Goal: Complete application form

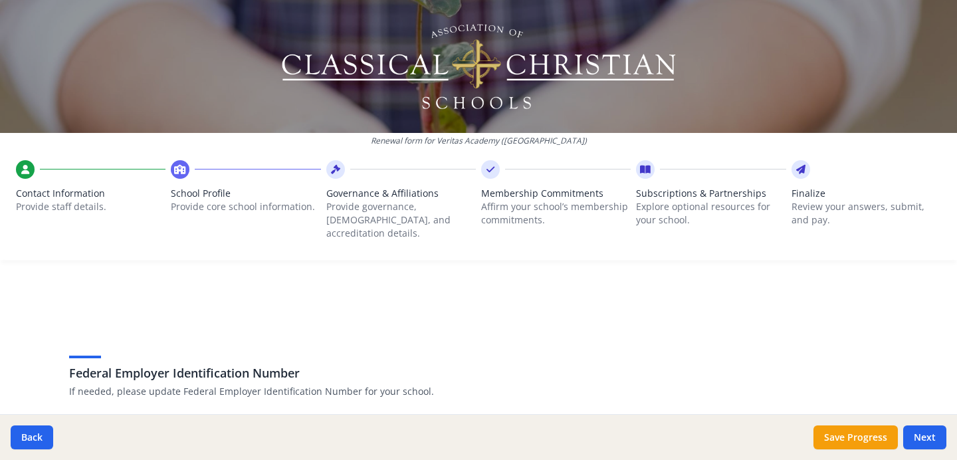
scroll to position [844, 0]
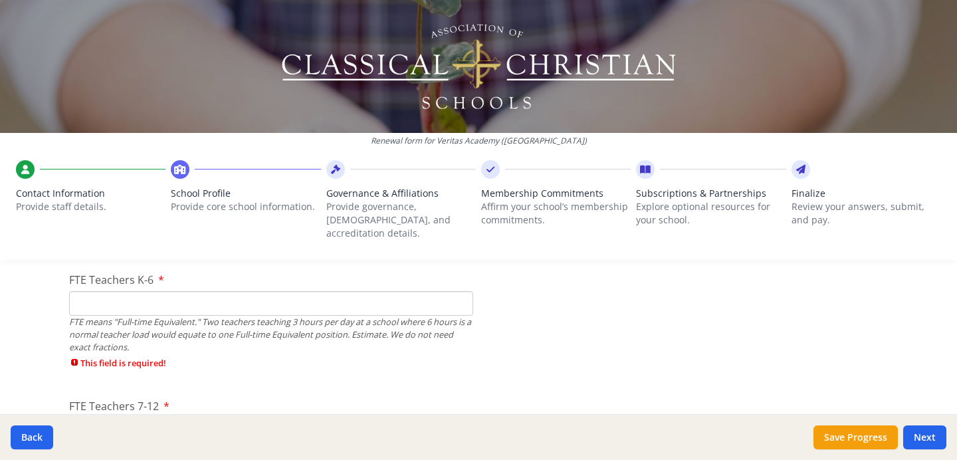
click at [172, 294] on input "FTE Teachers K-6" at bounding box center [271, 303] width 404 height 25
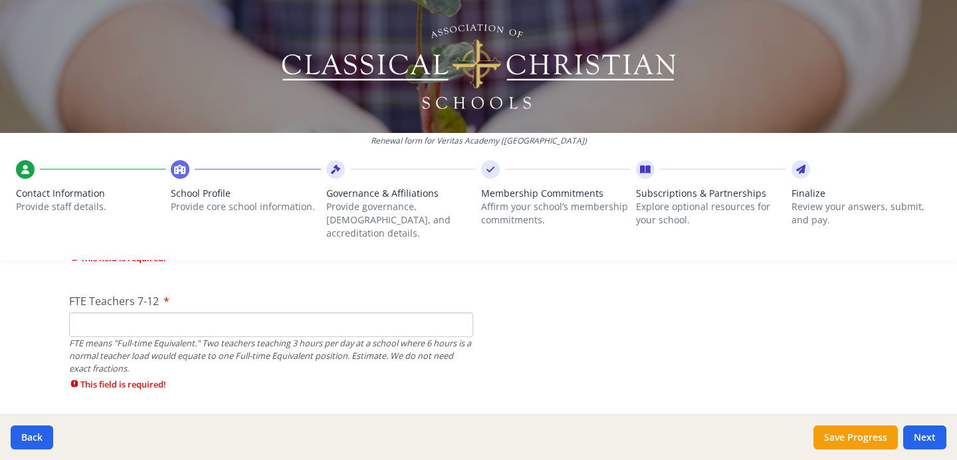
scroll to position [961, 0]
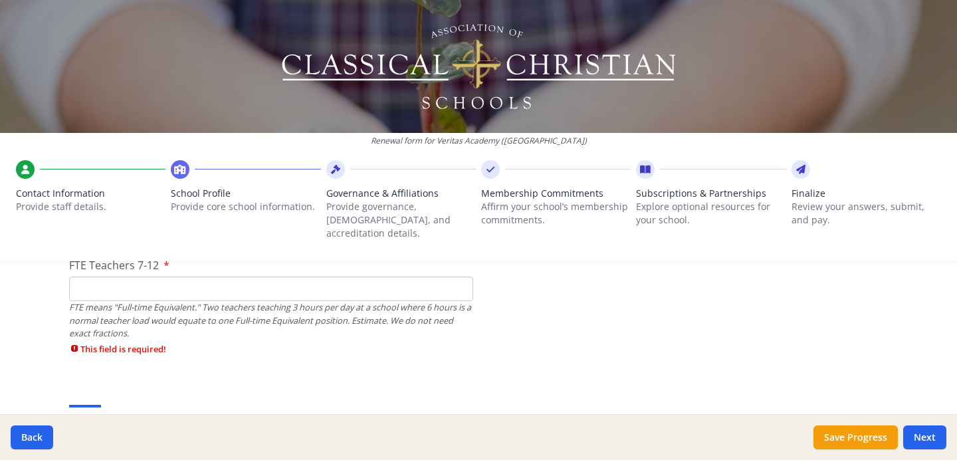
type input "4"
click at [237, 277] on input "FTE Teachers 7-12" at bounding box center [271, 289] width 404 height 25
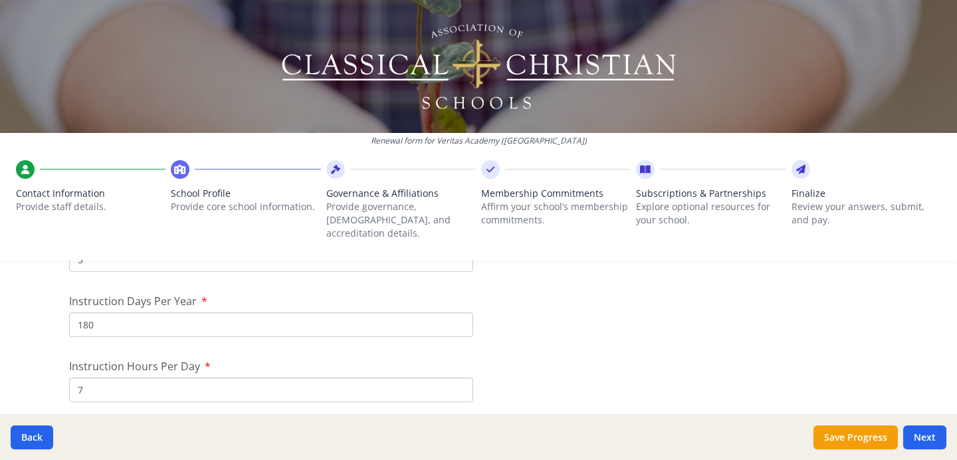
scroll to position [1231, 0]
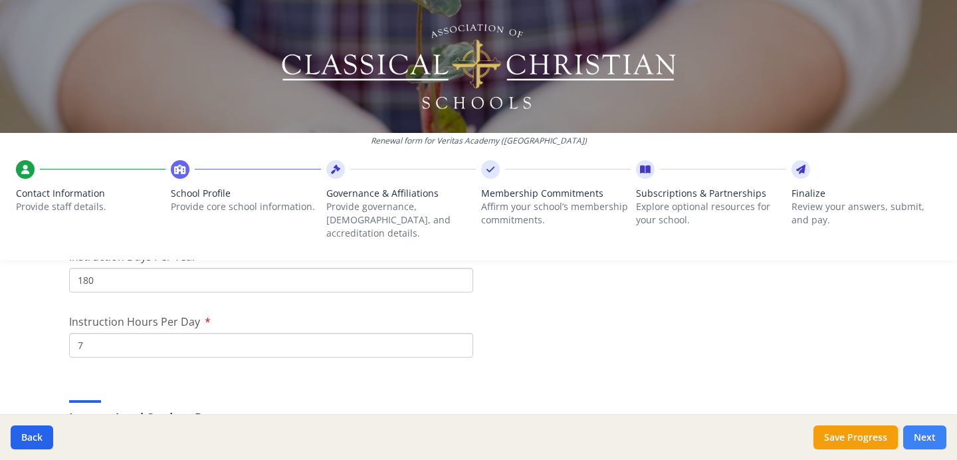
type input "6"
click at [929, 433] on button "Next" at bounding box center [925, 438] width 43 height 24
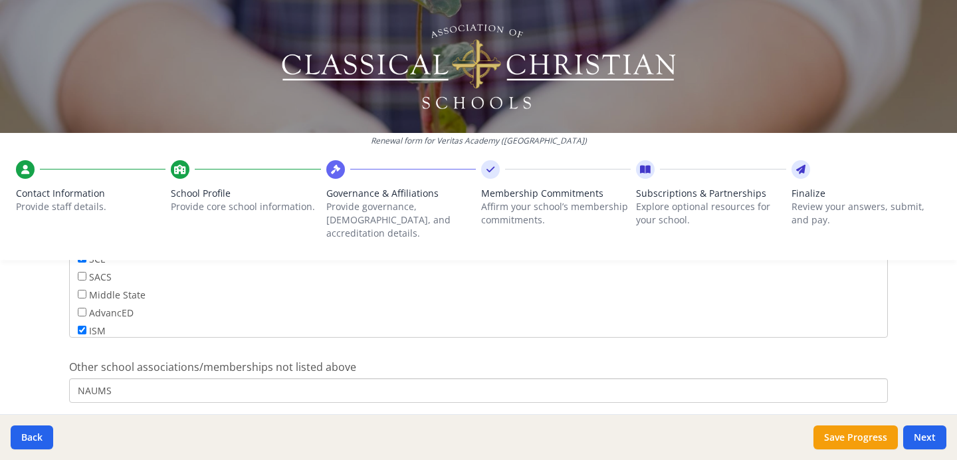
scroll to position [59, 0]
click at [84, 276] on input "SACS" at bounding box center [82, 280] width 9 height 9
checkbox input "true"
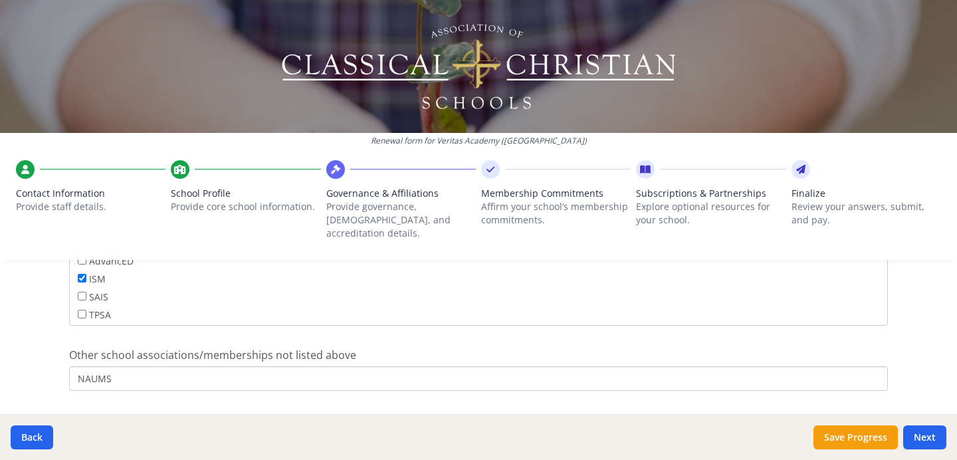
scroll to position [922, 0]
click at [122, 360] on input "NAUMS" at bounding box center [478, 372] width 819 height 25
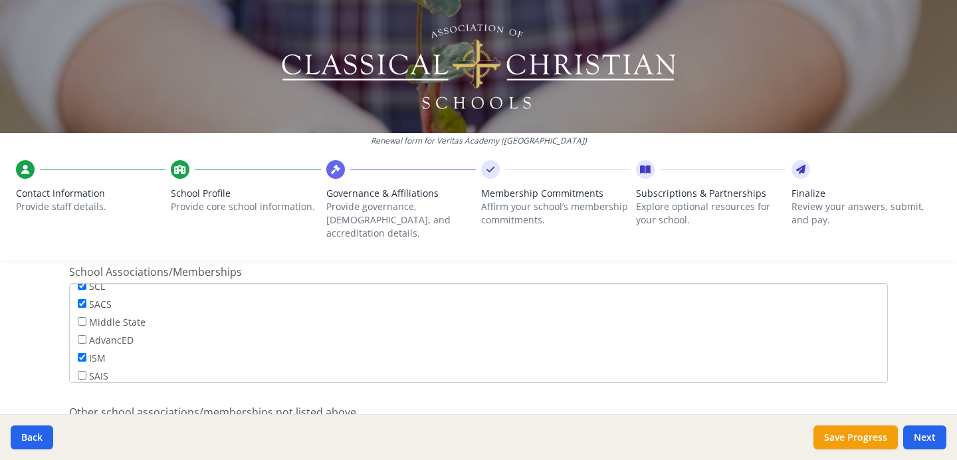
scroll to position [76, 0]
click at [122, 338] on label "AdvancED" at bounding box center [106, 345] width 56 height 15
click at [86, 340] on input "AdvancED" at bounding box center [82, 344] width 9 height 9
checkbox input "true"
click at [84, 305] on input "SACS" at bounding box center [82, 309] width 9 height 9
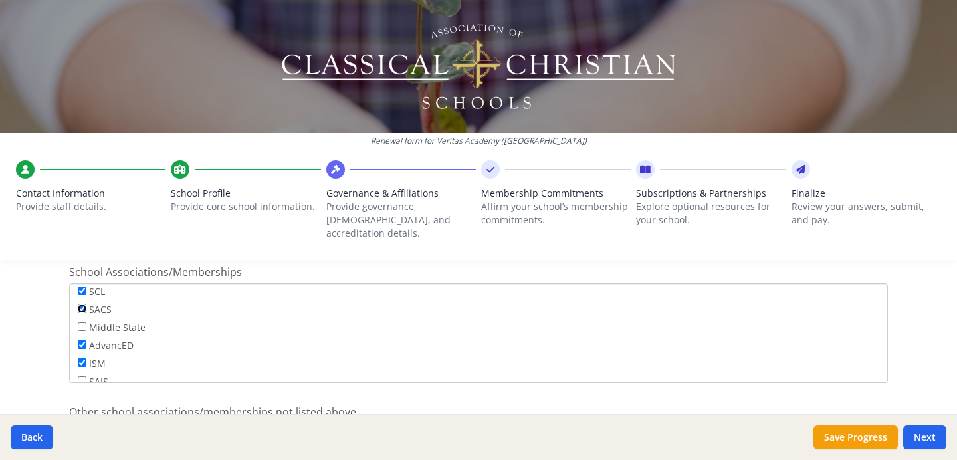
checkbox input "false"
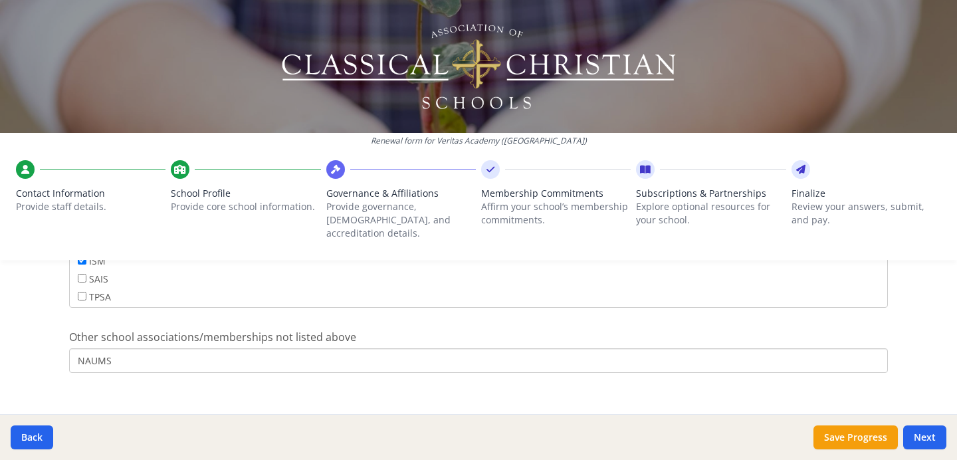
click at [158, 348] on input "NAUMS" at bounding box center [478, 360] width 819 height 25
type input "NAUMS, Cognia"
click at [927, 438] on button "Next" at bounding box center [925, 438] width 43 height 24
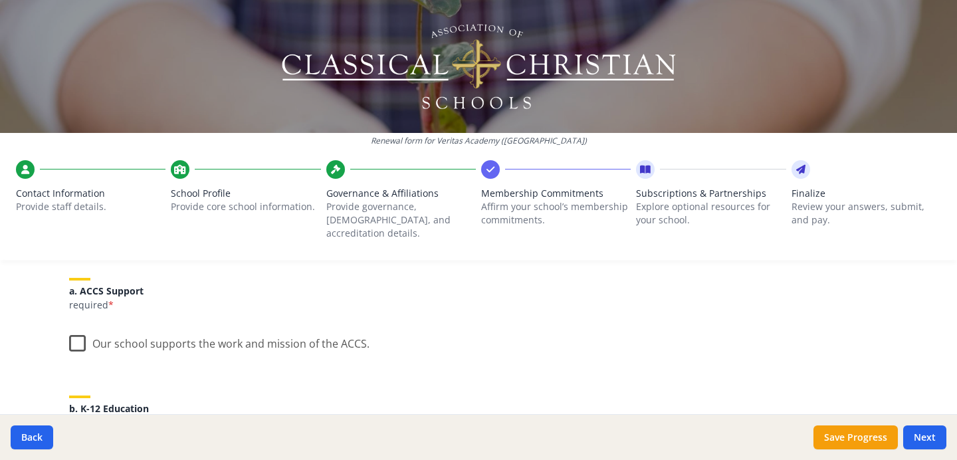
scroll to position [178, 0]
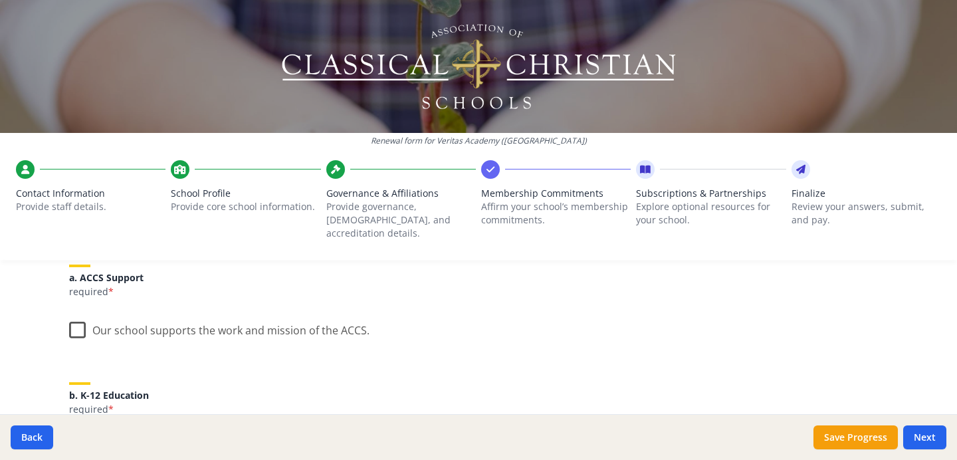
click at [70, 315] on label "Our school supports the work and mission of the ACCS." at bounding box center [219, 327] width 301 height 29
click at [0, 0] on input "Our school supports the work and mission of the ACCS." at bounding box center [0, 0] width 0 height 0
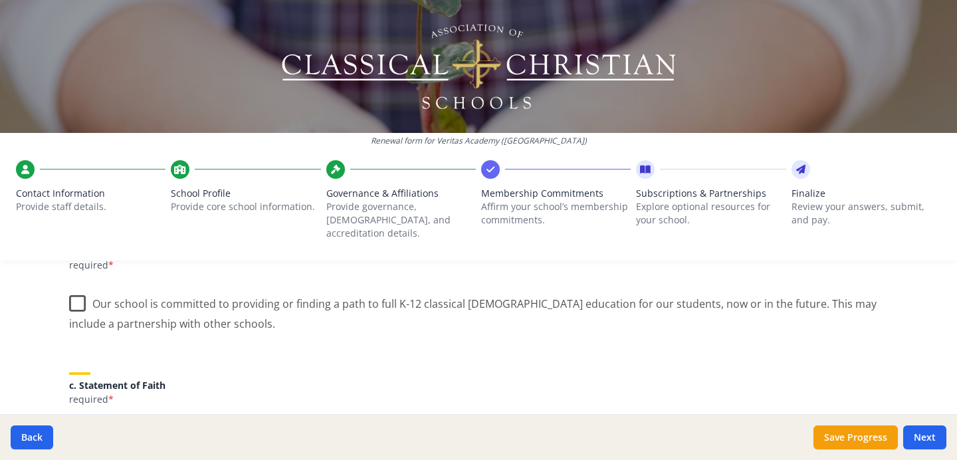
scroll to position [331, 0]
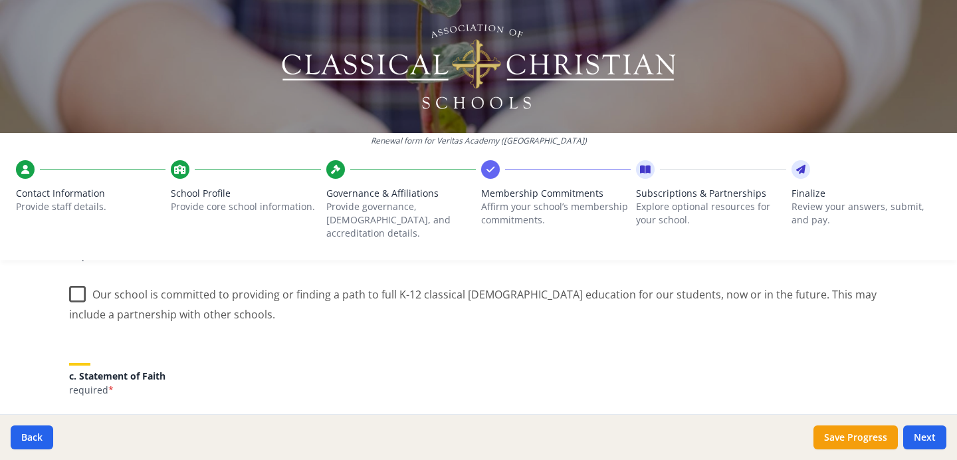
click at [74, 281] on label "Our school is committed to providing or finding a path to full K-12 classical […" at bounding box center [478, 299] width 819 height 45
click at [0, 0] on input "Our school is committed to providing or finding a path to full K-12 classical […" at bounding box center [0, 0] width 0 height 0
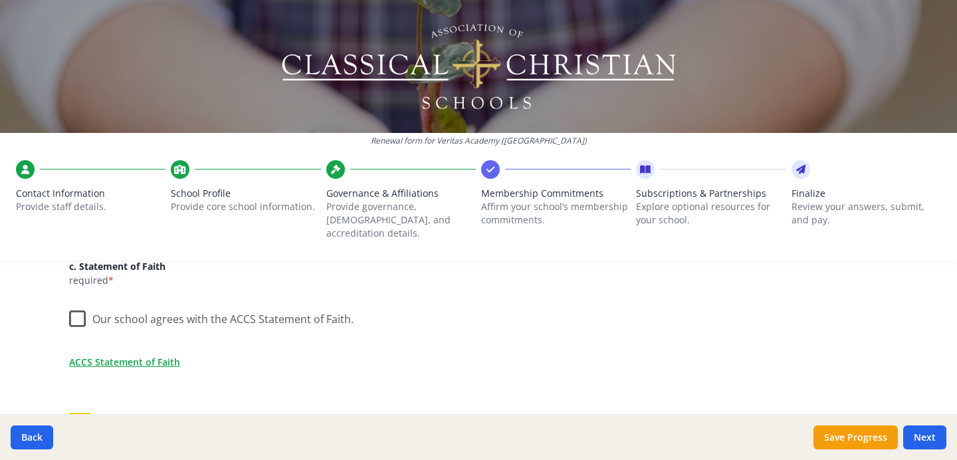
scroll to position [459, 0]
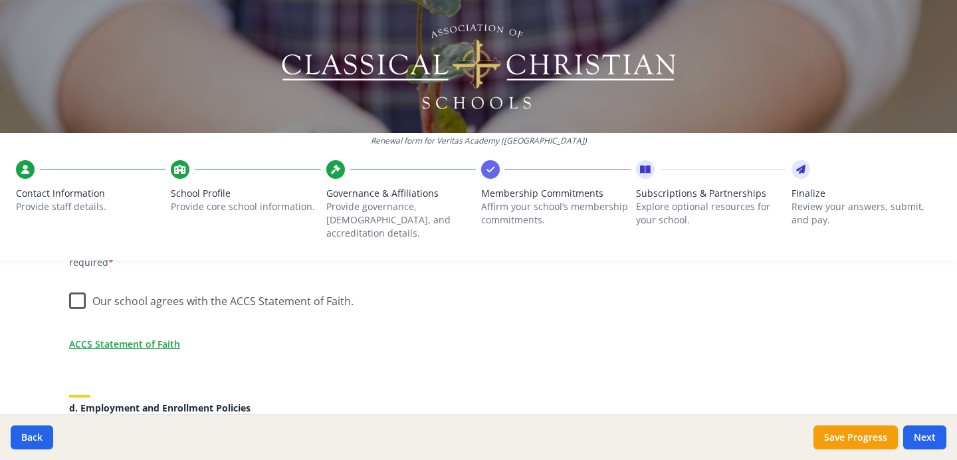
click at [75, 291] on label "Our school agrees with the ACCS Statement of Faith." at bounding box center [211, 298] width 285 height 29
click at [0, 0] on input "Our school agrees with the ACCS Statement of Faith." at bounding box center [0, 0] width 0 height 0
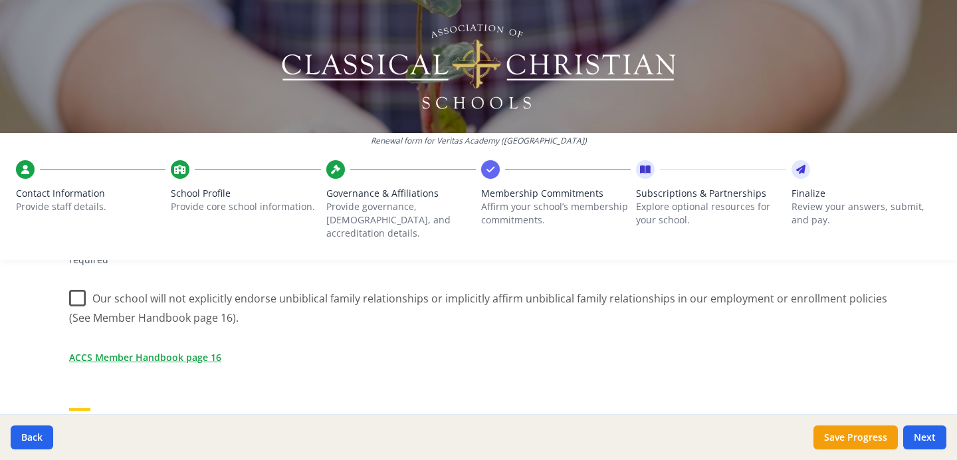
scroll to position [624, 0]
click at [77, 279] on label "Our school will not explicitly endorse unbiblical family relationships or impli…" at bounding box center [478, 301] width 819 height 45
click at [0, 0] on input "Our school will not explicitly endorse unbiblical family relationships or impli…" at bounding box center [0, 0] width 0 height 0
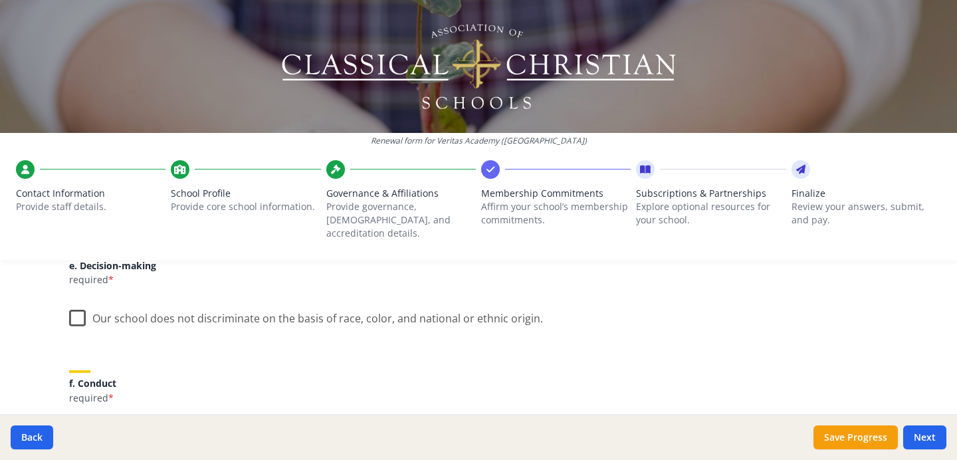
scroll to position [778, 0]
click at [80, 301] on label "Our school does not discriminate on the basis of race, color, and national or e…" at bounding box center [306, 315] width 474 height 29
click at [0, 0] on input "Our school does not discriminate on the basis of race, color, and national or e…" at bounding box center [0, 0] width 0 height 0
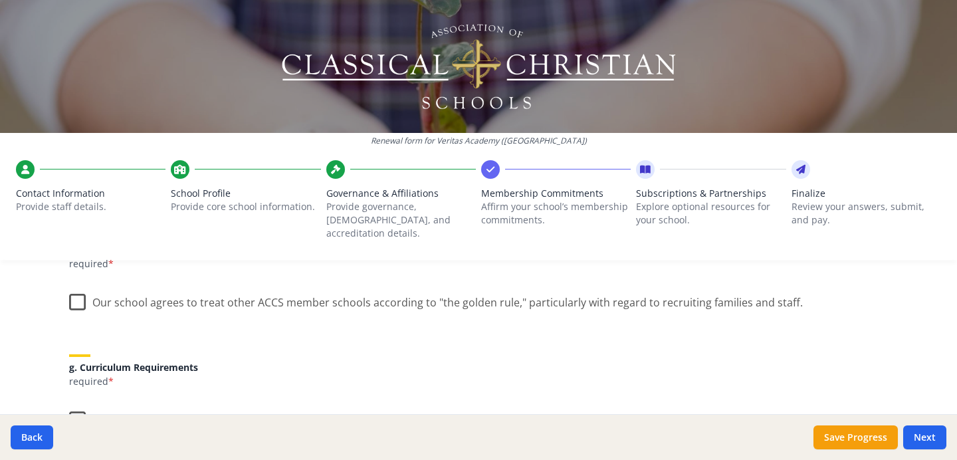
scroll to position [912, 0]
click at [80, 285] on label "Our school agrees to treat other ACCS member schools according to "the golden r…" at bounding box center [436, 299] width 734 height 29
click at [0, 0] on input "Our school agrees to treat other ACCS member schools according to "the golden r…" at bounding box center [0, 0] width 0 height 0
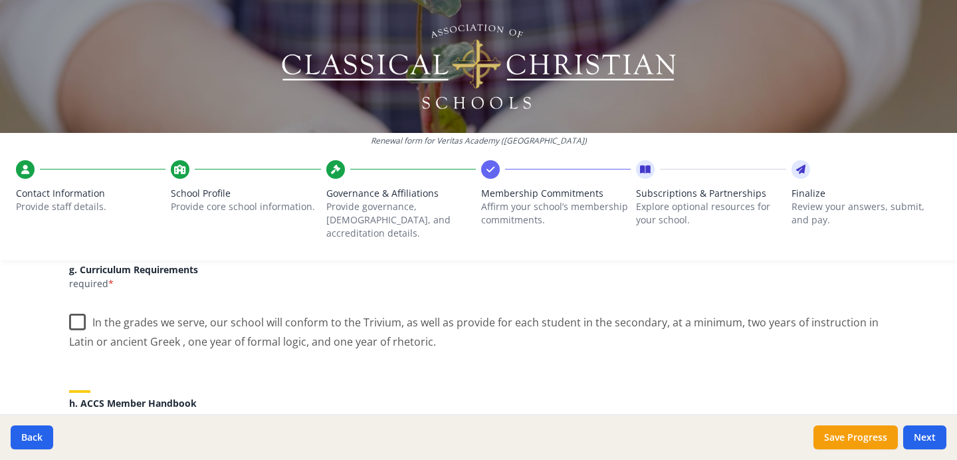
scroll to position [1014, 0]
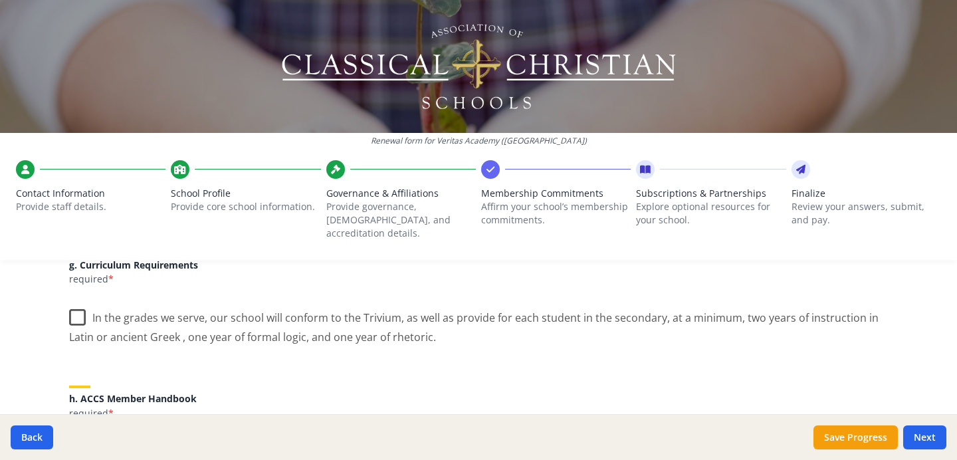
click at [78, 305] on label "In the grades we serve, our school will conform to the Trivium, as well as prov…" at bounding box center [478, 323] width 819 height 45
click at [0, 0] on input "In the grades we serve, our school will conform to the Trivium, as well as prov…" at bounding box center [0, 0] width 0 height 0
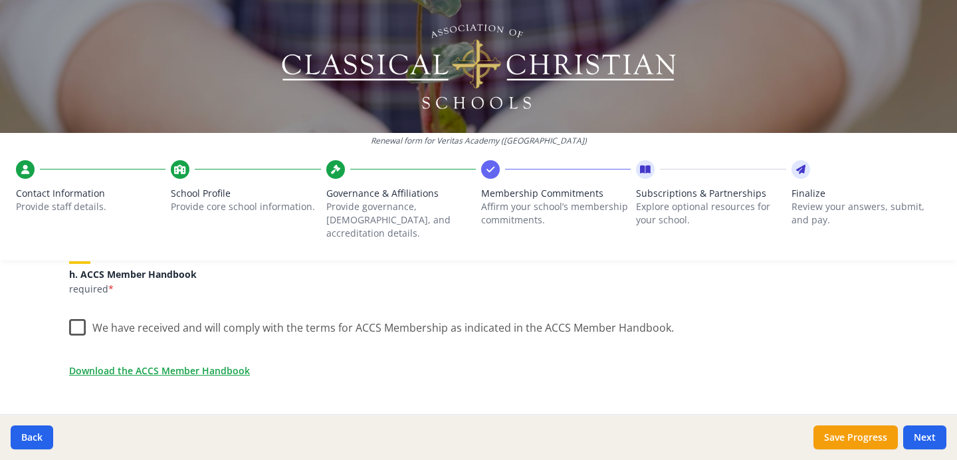
scroll to position [1132, 0]
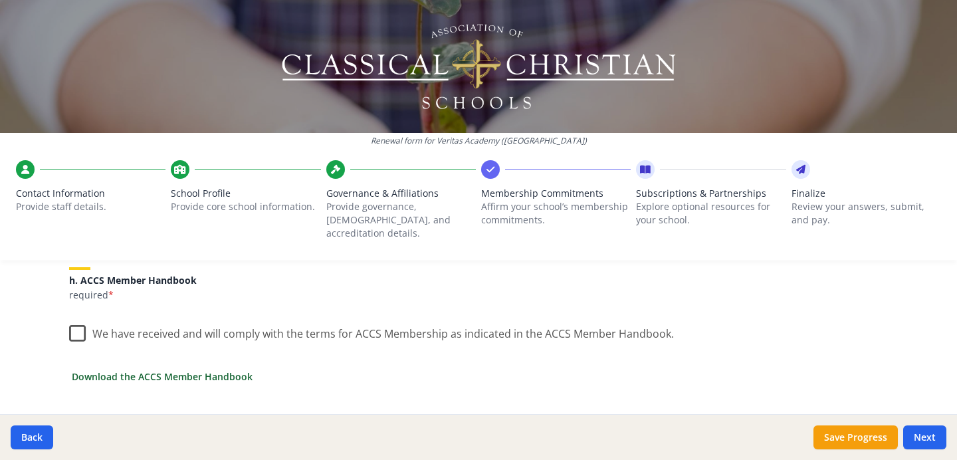
click at [142, 370] on link "Download the ACCS Member Handbook" at bounding box center [162, 377] width 181 height 14
click at [79, 316] on label "We have received and will comply with the terms for ACCS Membership as indicate…" at bounding box center [371, 330] width 605 height 29
click at [0, 0] on input "We have received and will comply with the terms for ACCS Membership as indicate…" at bounding box center [0, 0] width 0 height 0
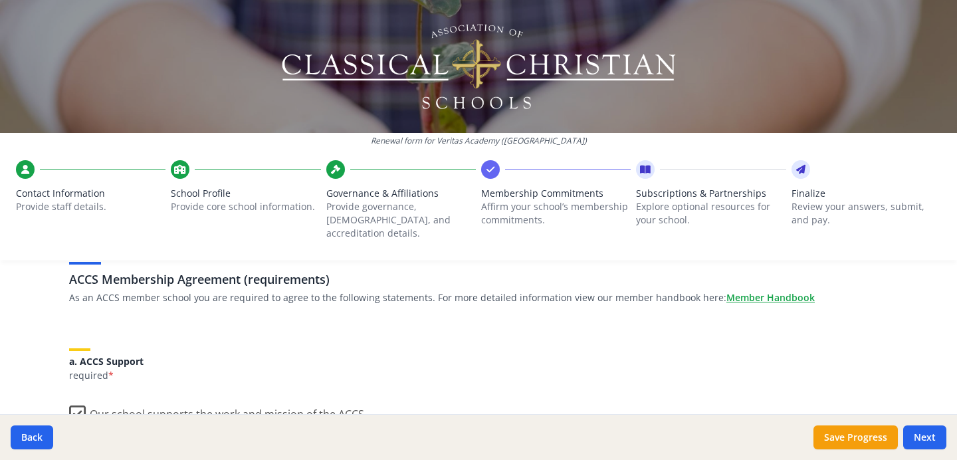
scroll to position [0, 0]
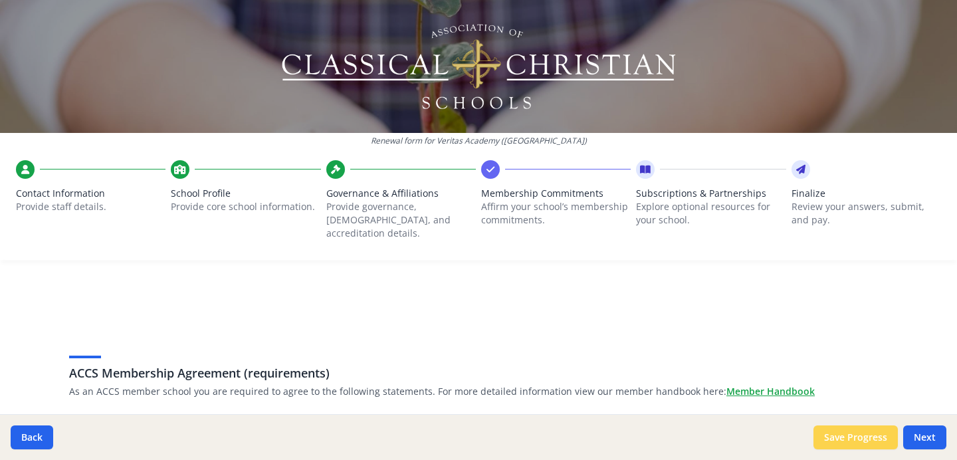
click at [860, 438] on button "Save Progress" at bounding box center [856, 438] width 84 height 24
click at [929, 437] on button "Next" at bounding box center [925, 438] width 43 height 24
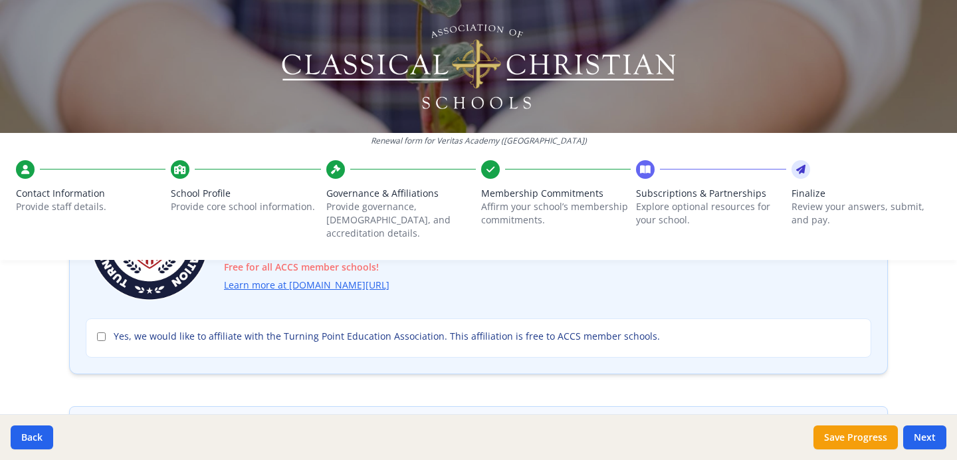
scroll to position [171, 0]
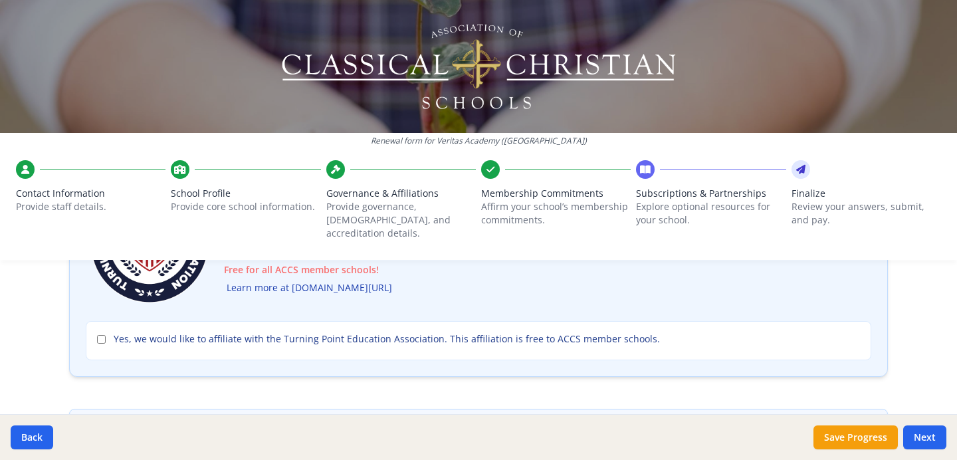
click at [372, 281] on link "Learn more at [DOMAIN_NAME][URL]" at bounding box center [310, 288] width 166 height 15
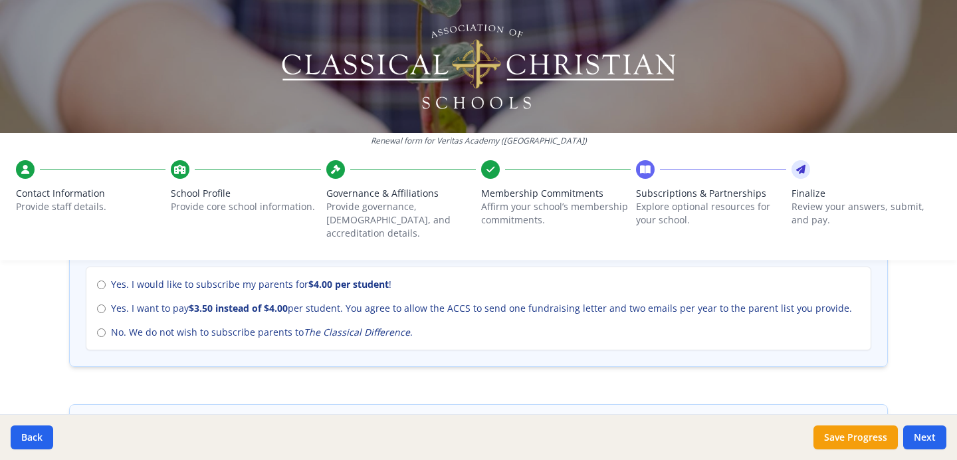
scroll to position [619, 0]
click at [102, 330] on input "No. We do not wish to subscribe parents to The Classical Difference ." at bounding box center [101, 334] width 9 height 9
radio input "true"
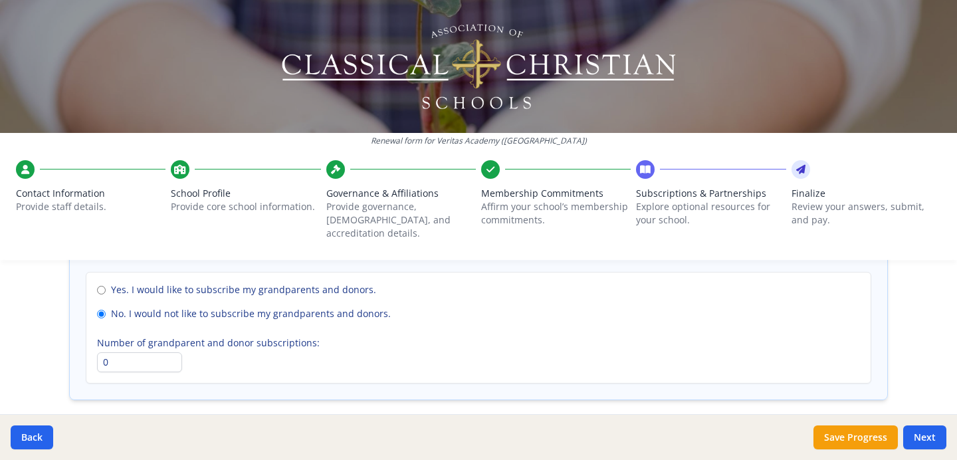
scroll to position [1059, 0]
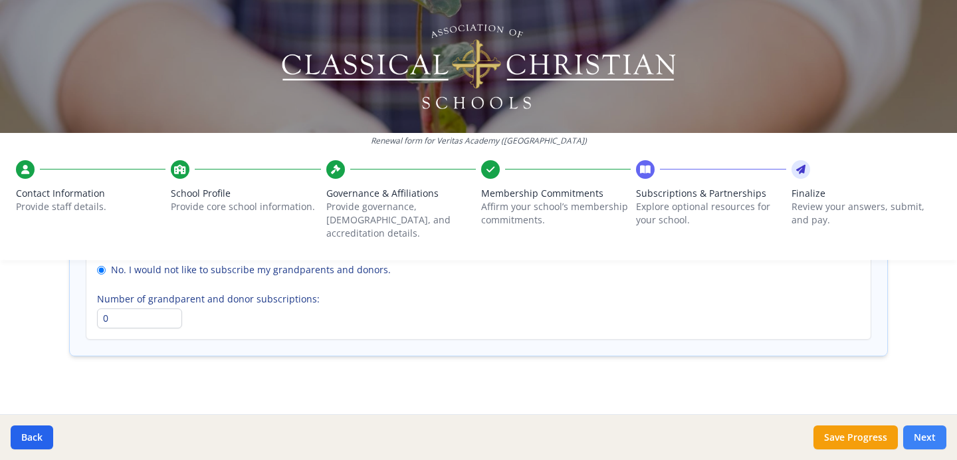
click at [927, 434] on button "Next" at bounding box center [925, 438] width 43 height 24
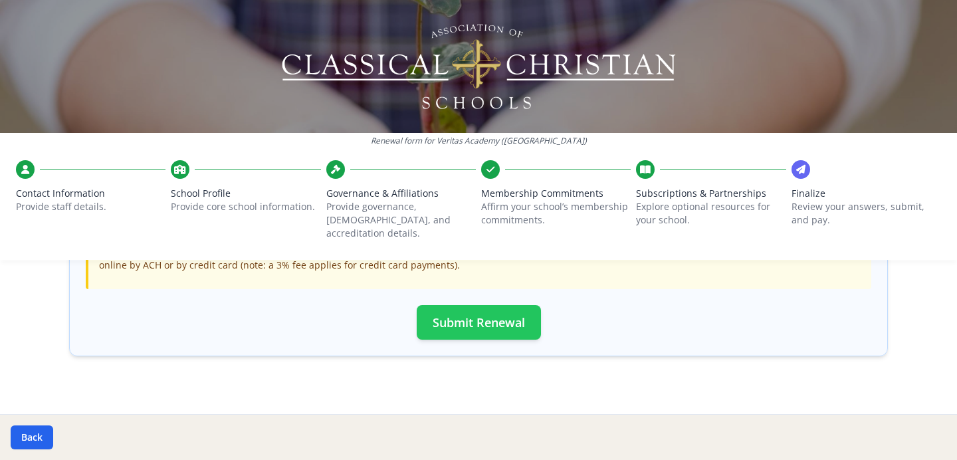
click at [510, 313] on button "Submit Renewal" at bounding box center [479, 322] width 124 height 35
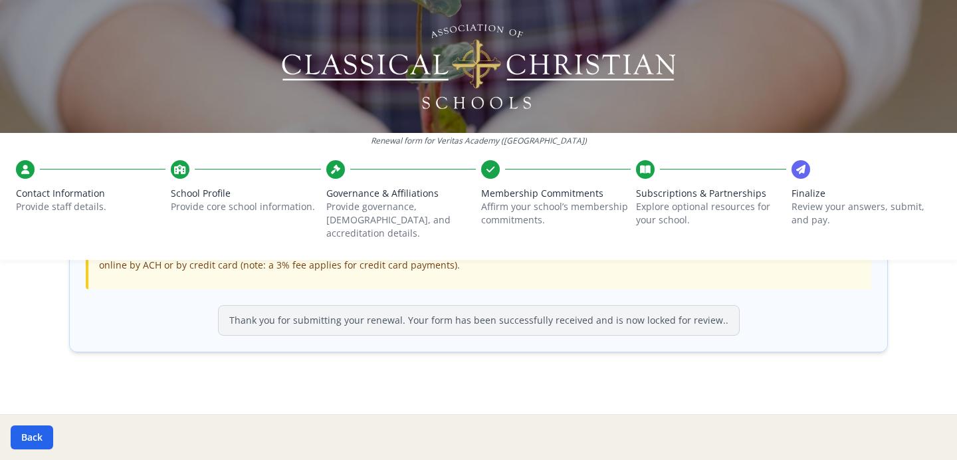
scroll to position [493, 0]
